Goal: Transaction & Acquisition: Purchase product/service

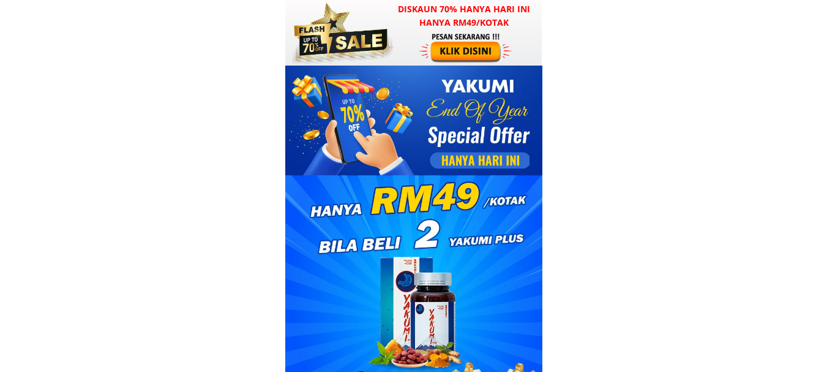
drag, startPoint x: 611, startPoint y: 85, endPoint x: 594, endPoint y: 89, distance: 18.3
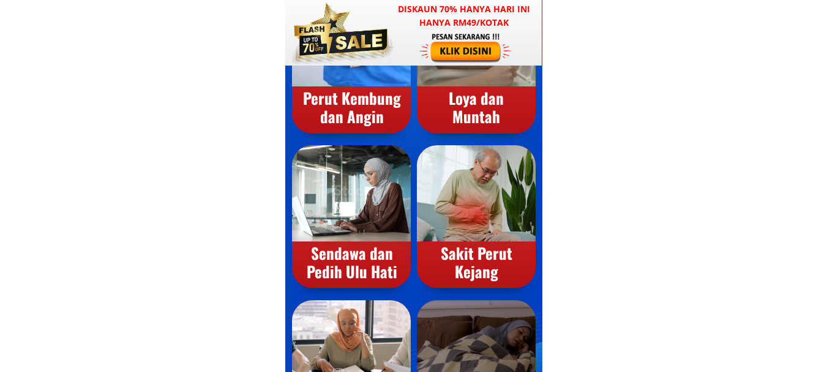
scroll to position [734, 0]
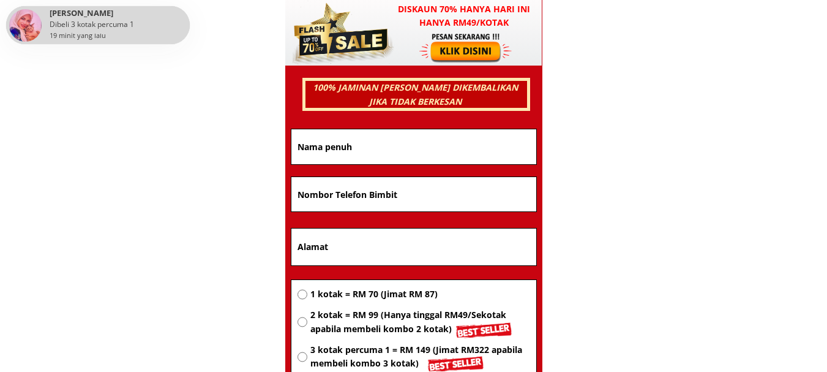
scroll to position [8018, 0]
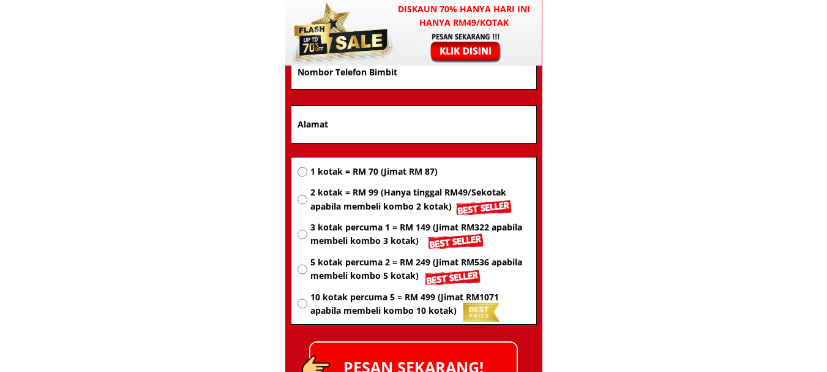
drag, startPoint x: 591, startPoint y: 122, endPoint x: 600, endPoint y: 47, distance: 76.4
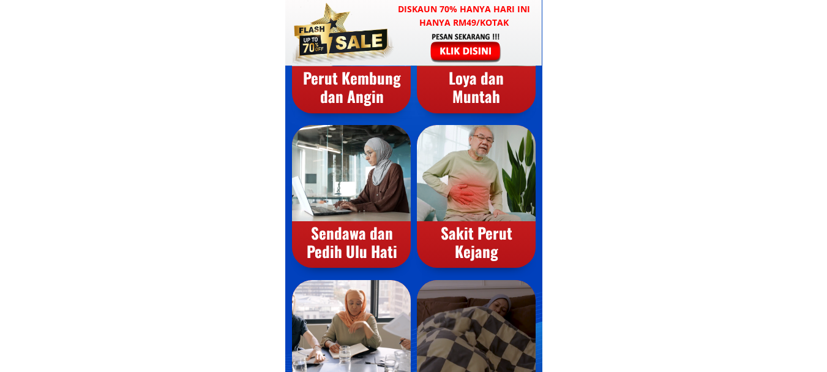
scroll to position [0, 0]
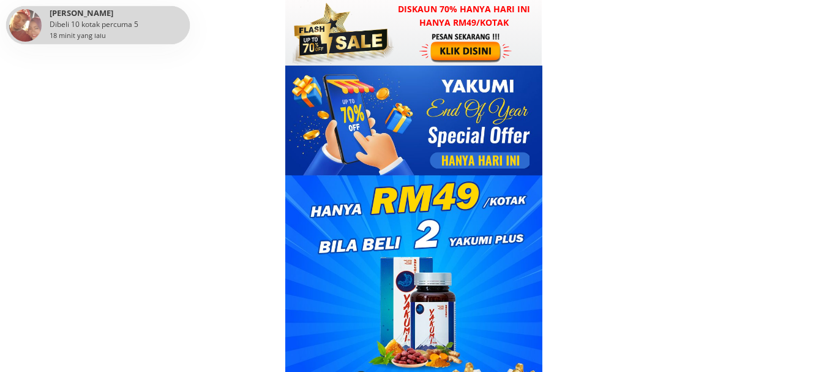
click at [86, 37] on div "18 minit yang lalu" at bounding box center [78, 35] width 56 height 11
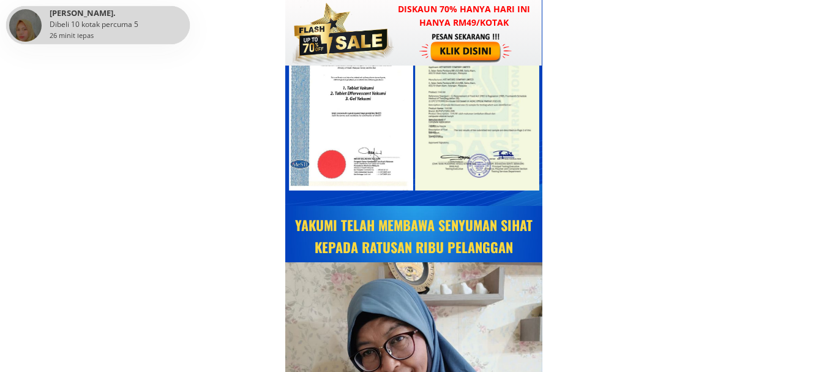
scroll to position [5814, 0]
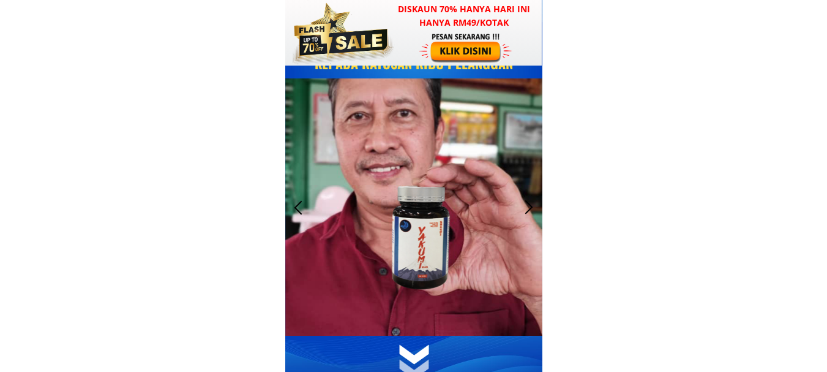
drag, startPoint x: 377, startPoint y: 155, endPoint x: 189, endPoint y: 207, distance: 195.1
click at [189, 207] on body "Diskaun 70% hanya hari ini hanya RM49/kotak Perut Kembung dan Angin Loya dan Mu…" at bounding box center [413, 364] width 827 height 12357
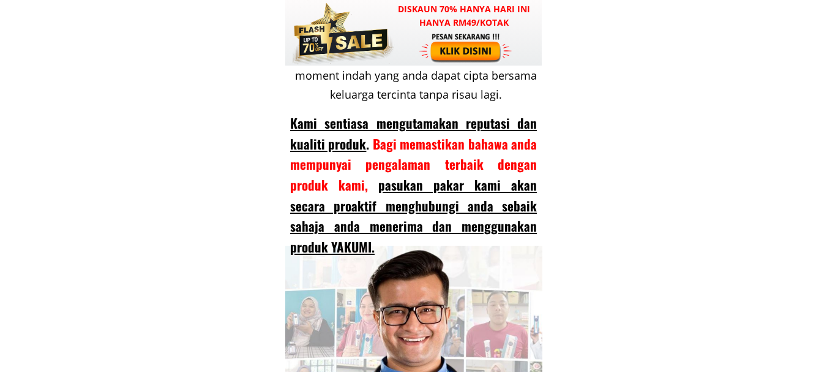
scroll to position [11568, 0]
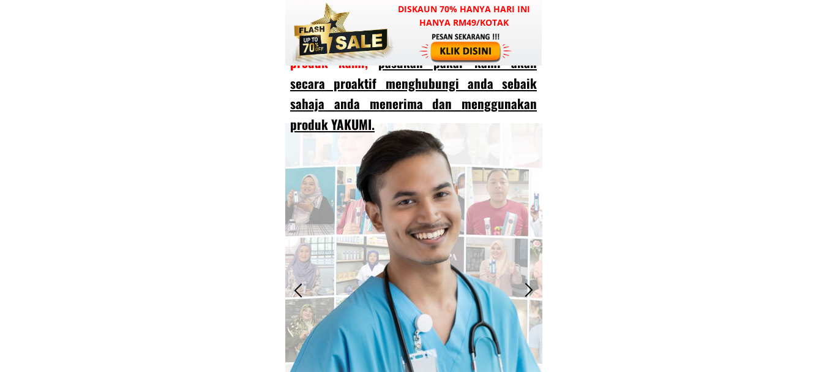
drag, startPoint x: 627, startPoint y: 164, endPoint x: 614, endPoint y: 154, distance: 17.0
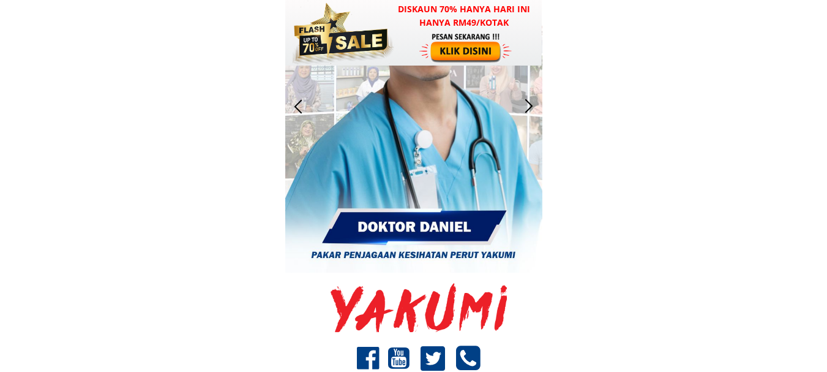
scroll to position [11629, 0]
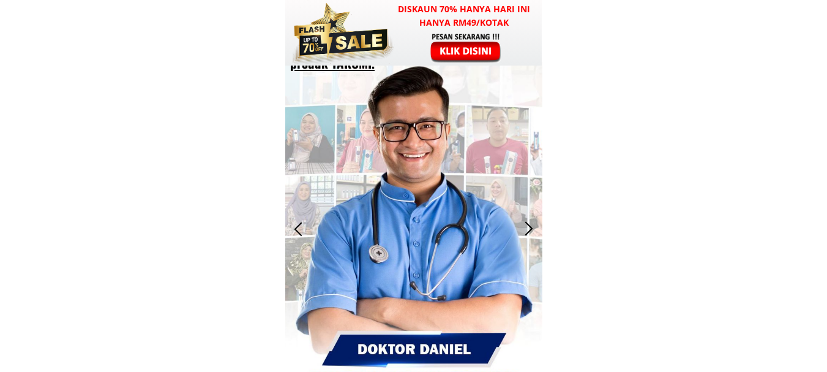
click at [528, 223] on div at bounding box center [529, 229] width 20 height 20
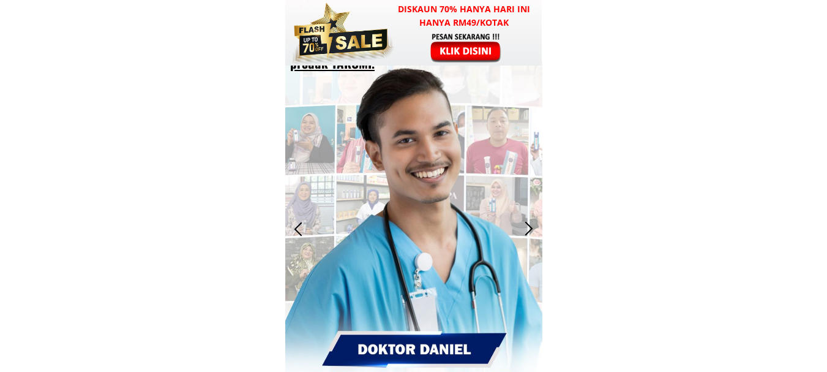
click at [528, 223] on div at bounding box center [529, 229] width 20 height 20
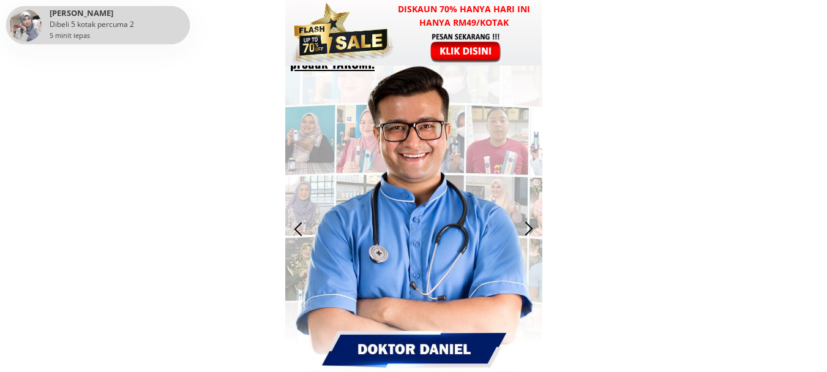
click at [528, 223] on div at bounding box center [529, 229] width 20 height 20
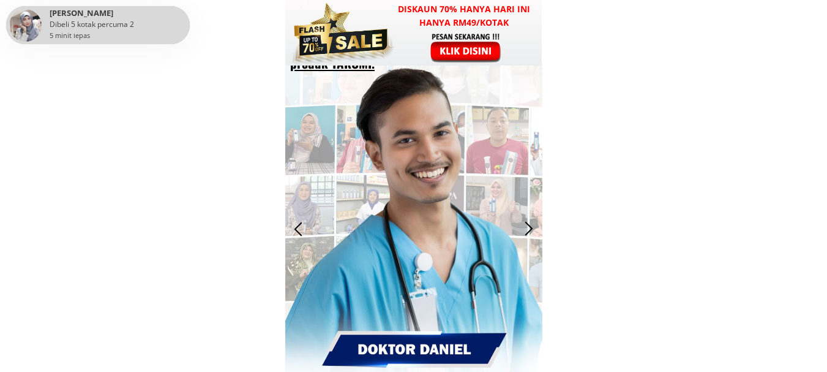
click at [528, 223] on div at bounding box center [529, 229] width 20 height 20
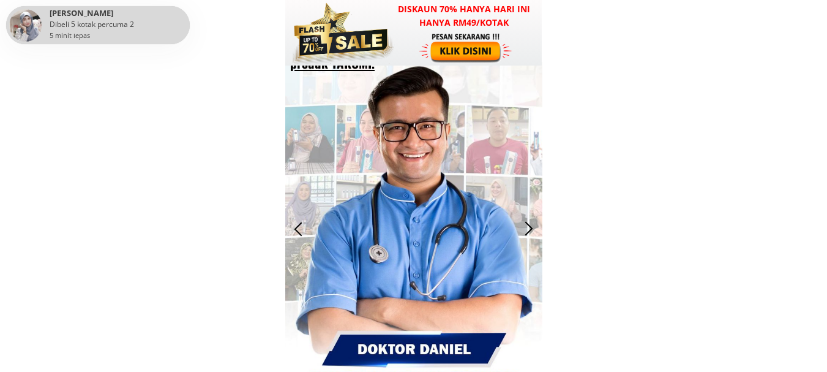
drag, startPoint x: 528, startPoint y: 223, endPoint x: 602, endPoint y: 283, distance: 95.2
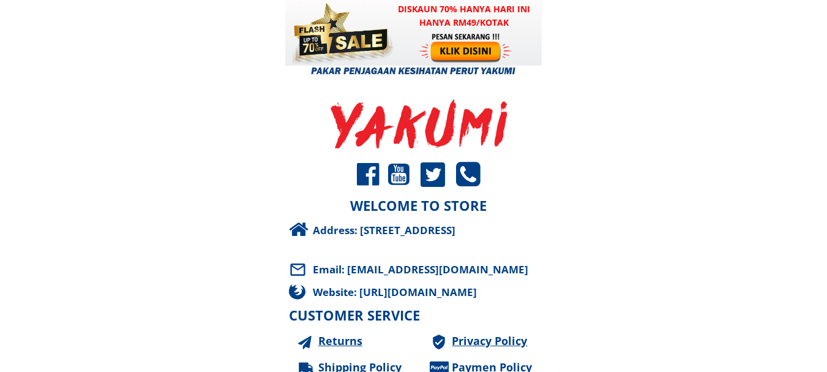
drag, startPoint x: 560, startPoint y: 245, endPoint x: 526, endPoint y: 247, distance: 34.3
drag, startPoint x: 627, startPoint y: 325, endPoint x: 414, endPoint y: 252, distance: 225.7
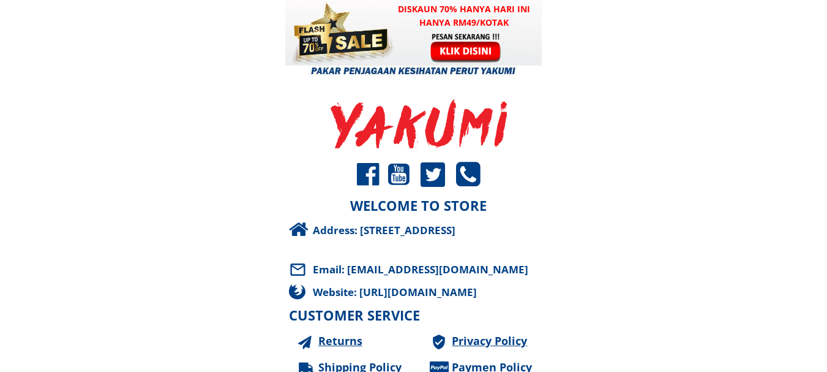
drag, startPoint x: 521, startPoint y: 249, endPoint x: 252, endPoint y: 236, distance: 269.6
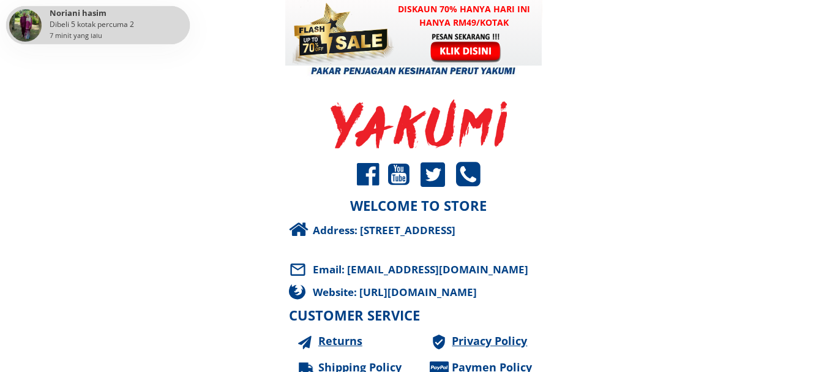
drag, startPoint x: 245, startPoint y: 235, endPoint x: 207, endPoint y: 258, distance: 44.2
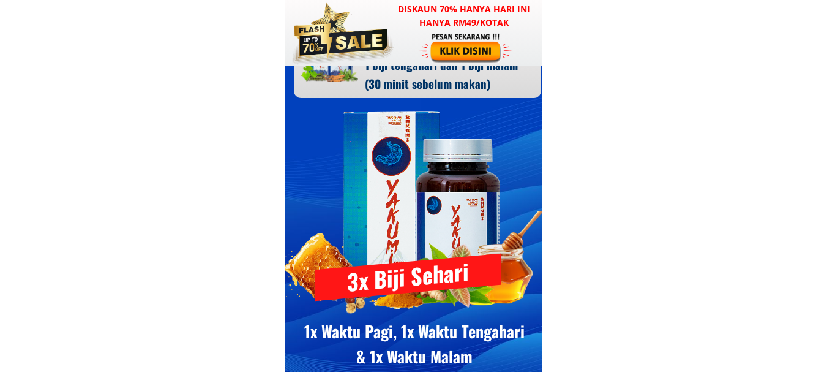
scroll to position [8742, 0]
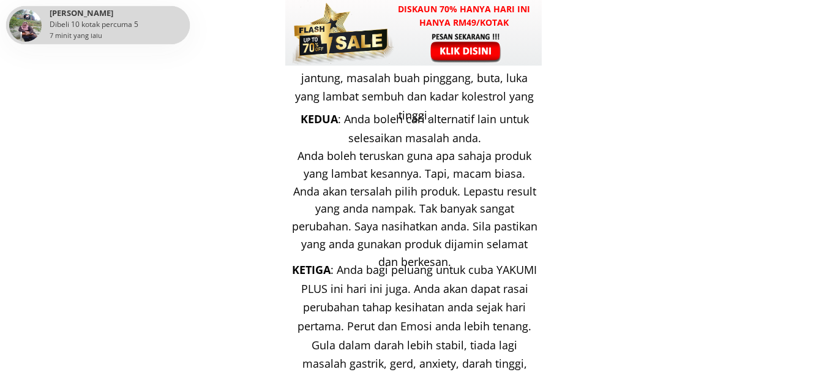
click at [443, 48] on div at bounding box center [466, 47] width 95 height 31
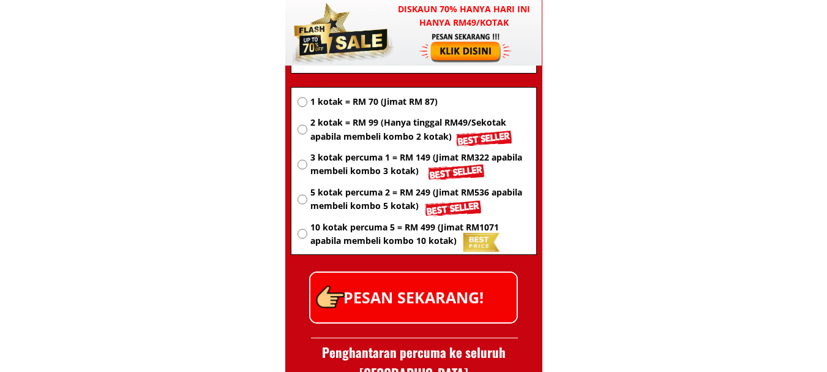
scroll to position [8026, 0]
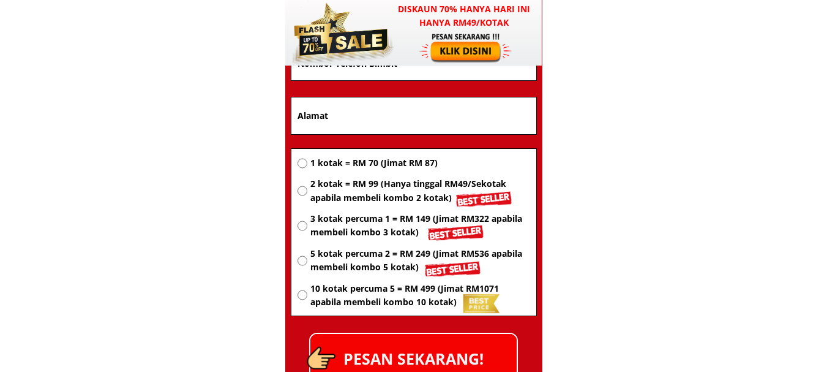
drag, startPoint x: 372, startPoint y: 186, endPoint x: 375, endPoint y: 178, distance: 8.8
click at [376, 179] on span "2 kotak = RM 99 (Hanya tinggal RM49/Sekotak apabila membeli kombo 2 kotak)" at bounding box center [419, 191] width 219 height 28
radio input "true"
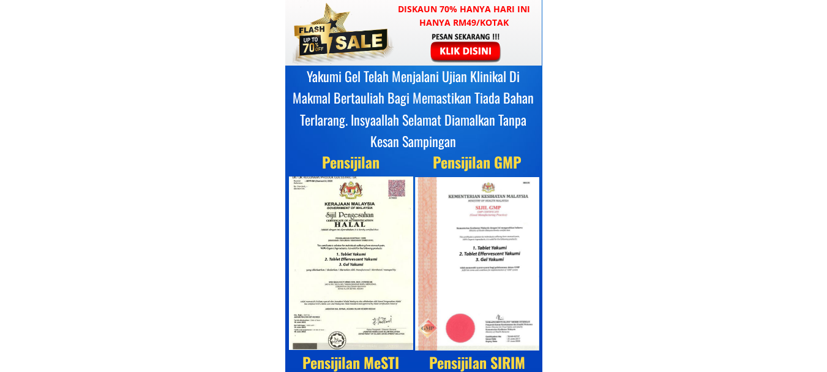
scroll to position [5578, 0]
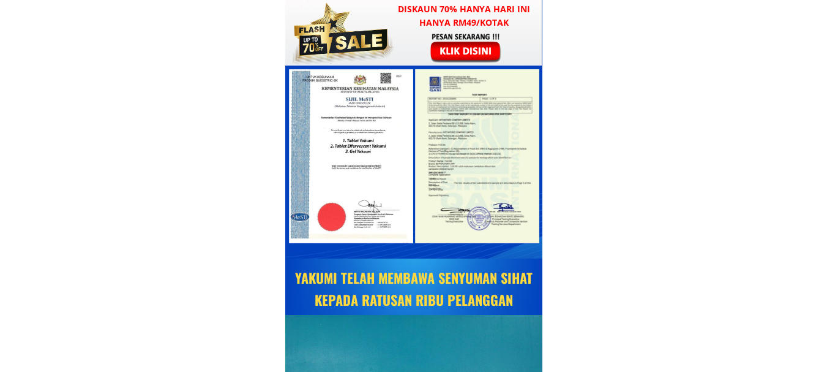
click at [452, 56] on div at bounding box center [466, 47] width 95 height 31
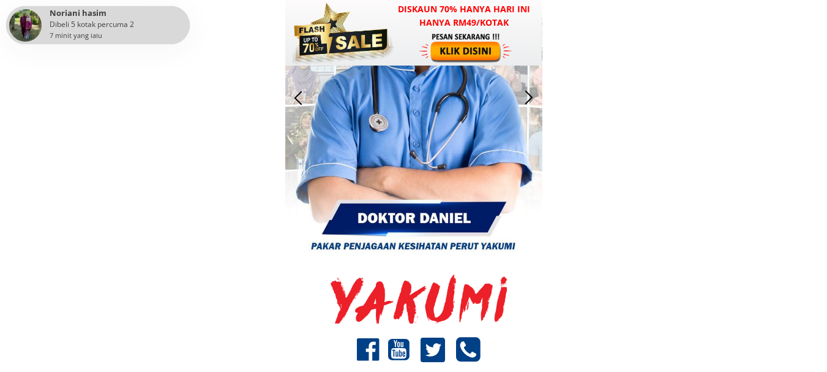
scroll to position [11986, 0]
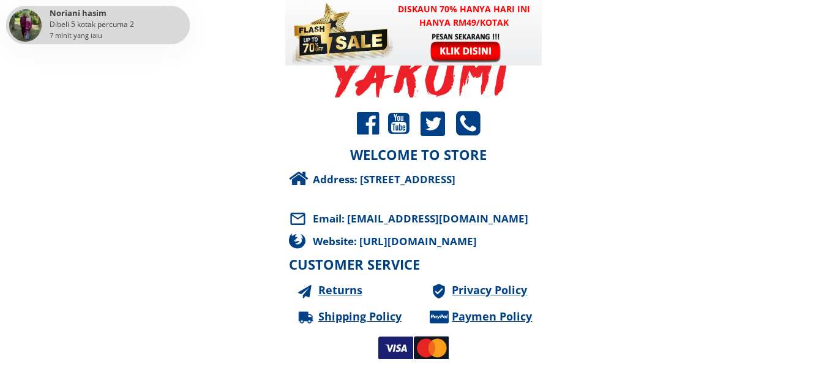
click at [451, 55] on div at bounding box center [466, 47] width 95 height 31
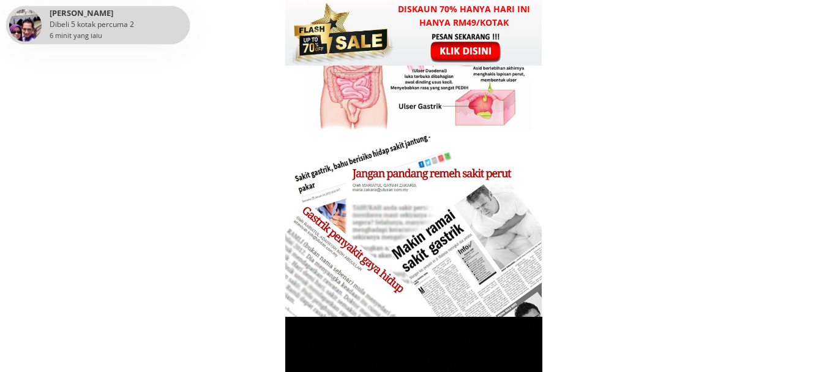
scroll to position [2448, 0]
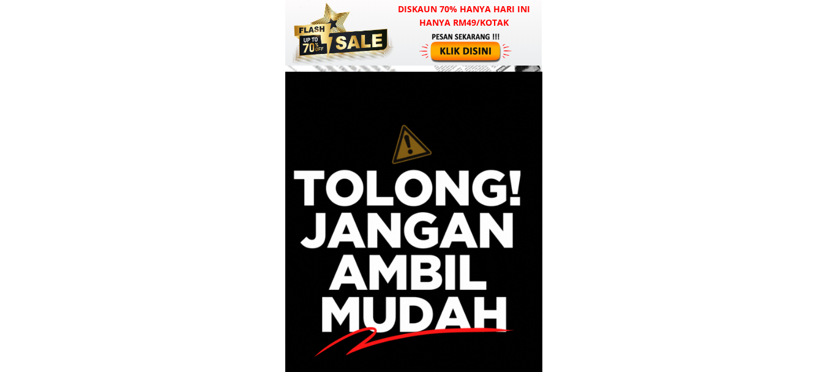
click at [410, 151] on div at bounding box center [413, 278] width 257 height 413
drag, startPoint x: 474, startPoint y: 274, endPoint x: 443, endPoint y: 263, distance: 32.5
click at [445, 264] on div at bounding box center [413, 278] width 257 height 413
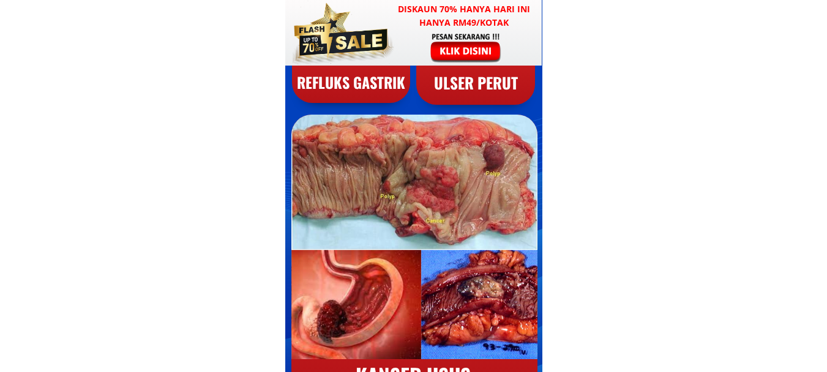
scroll to position [1653, 0]
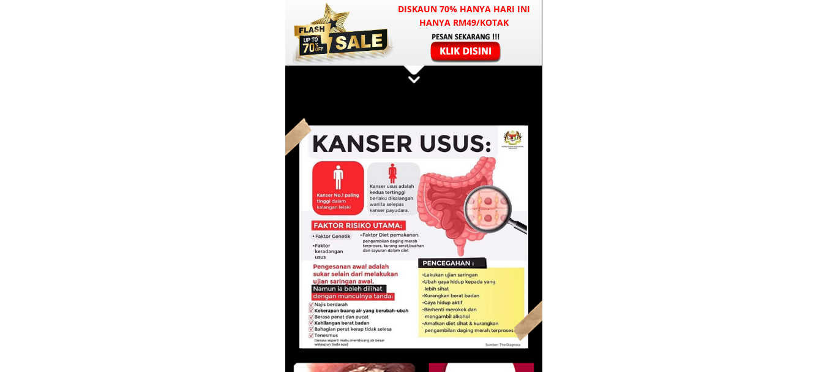
scroll to position [2999, 0]
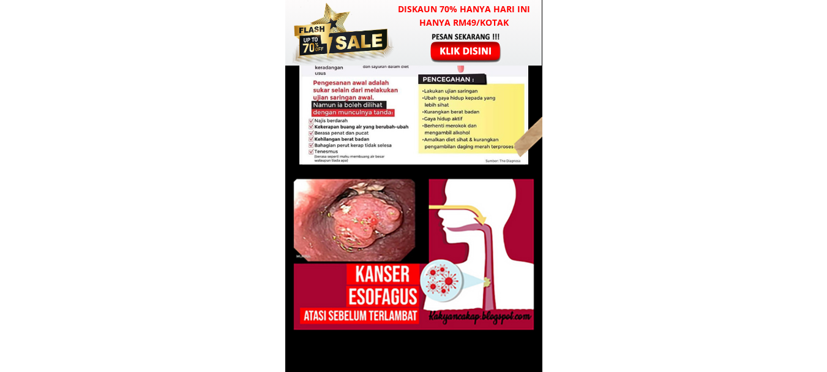
click at [445, 56] on div at bounding box center [466, 47] width 95 height 31
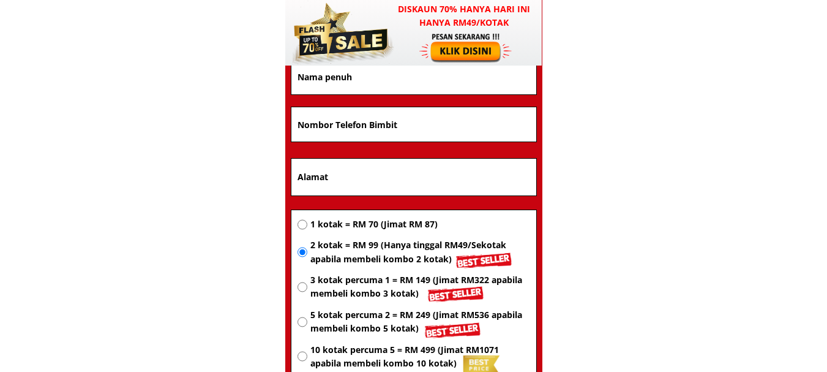
scroll to position [8088, 0]
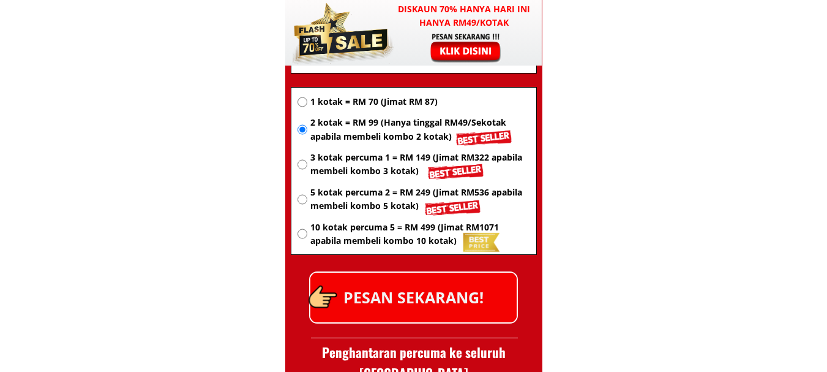
click at [306, 97] on div "1 kotak = RM 70 (Jimat RM 87)" at bounding box center [413, 101] width 233 height 13
click at [307, 102] on input "radio" at bounding box center [302, 102] width 10 height 10
radio input "true"
click at [308, 155] on div "3 kotak percuma 1 = RM 149 (Jimat RM322 apabila membeli kombo 3 kotak)" at bounding box center [413, 165] width 233 height 28
click at [302, 165] on input "radio" at bounding box center [302, 164] width 10 height 10
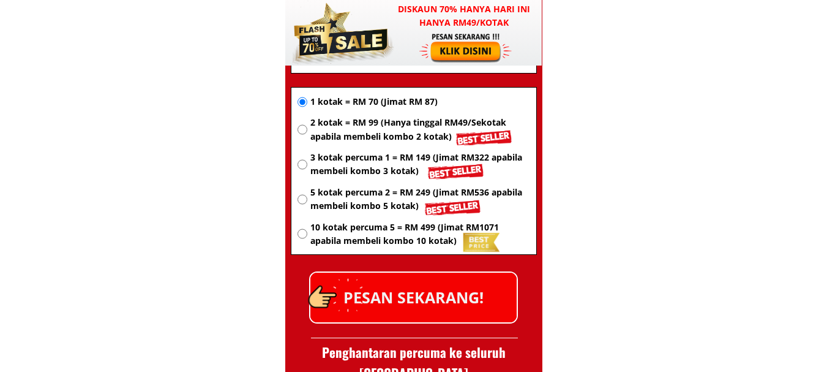
radio input "true"
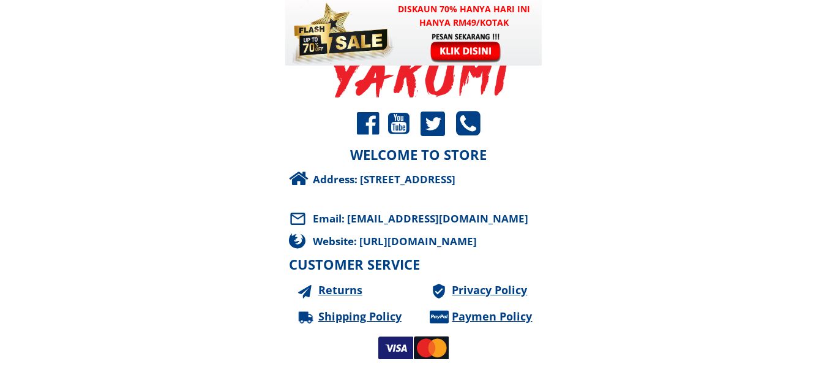
scroll to position [11680, 0]
